Goal: Transaction & Acquisition: Purchase product/service

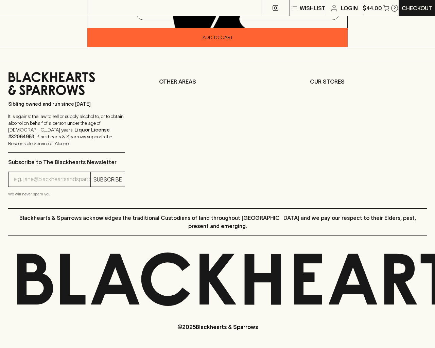
scroll to position [373, 0]
type input "1"
type input "xpkLoRel"
type input "[EMAIL_ADDRESS]"
type input "xpkLoRel"
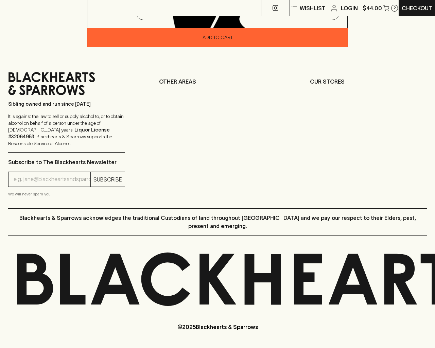
type textarea "20"
type input "[EMAIL_ADDRESS]"
type input "1"
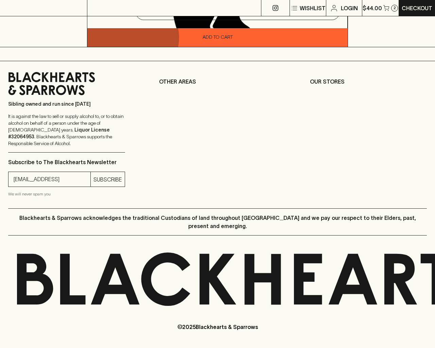
scroll to position [407, 0]
type input "e"
type input "Elderton E - Series"
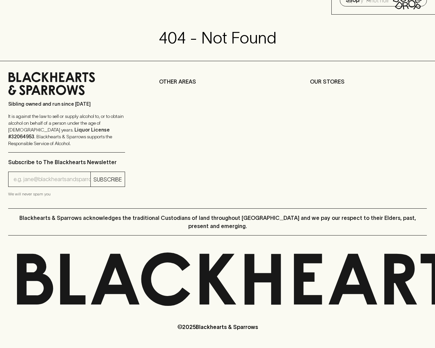
scroll to position [25, 0]
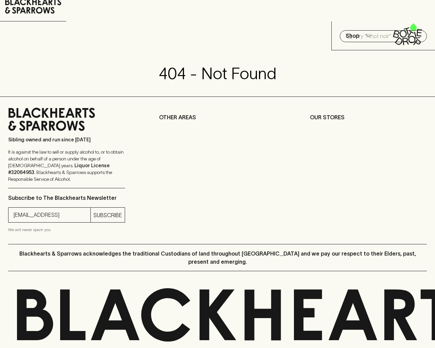
type input "[EMAIL_ADDRESS]"
type input "e"
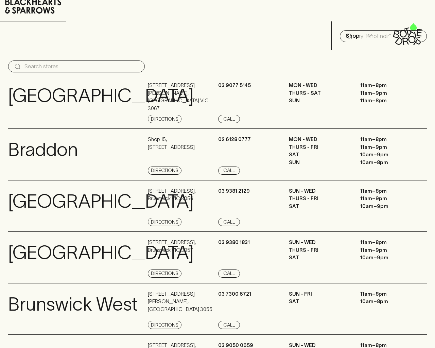
scroll to position [776, 0]
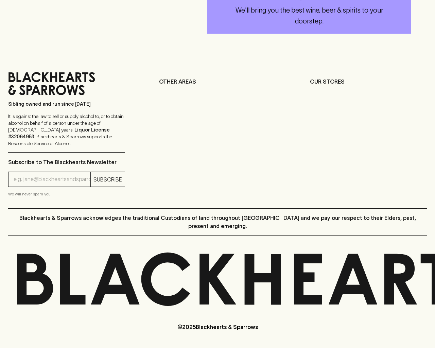
scroll to position [224, 0]
